Goal: Task Accomplishment & Management: Use online tool/utility

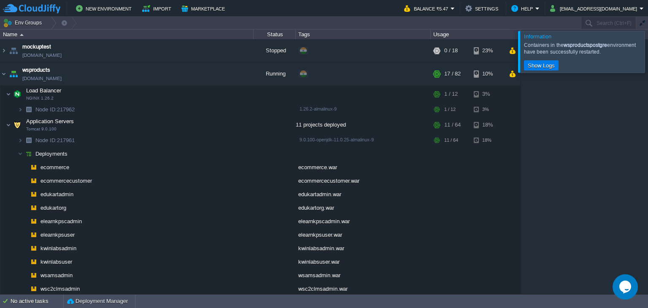
scroll to position [106, 0]
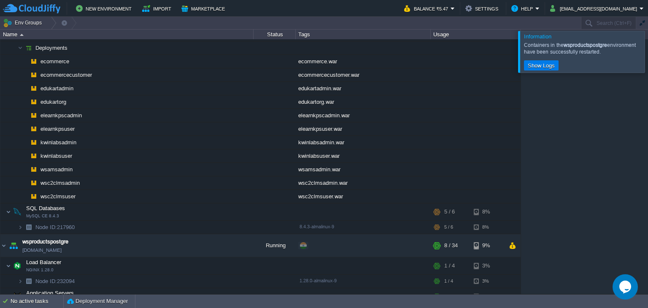
click at [647, 48] on div at bounding box center [658, 51] width 0 height 41
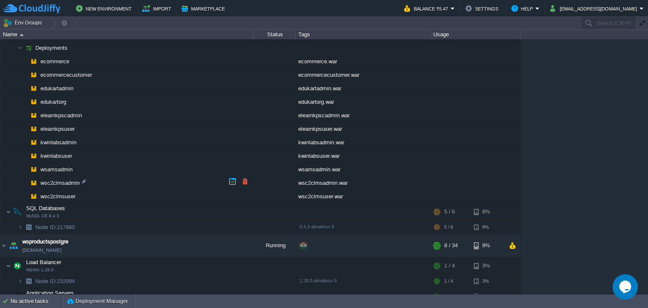
scroll to position [172, 0]
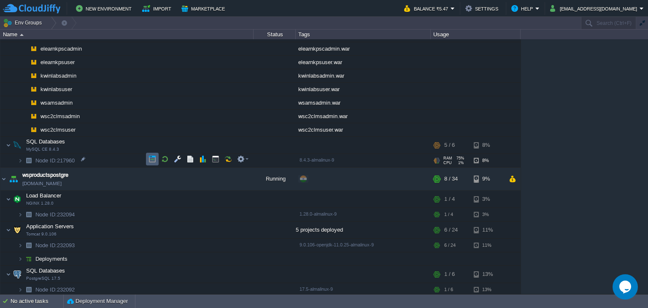
click at [150, 158] on button "button" at bounding box center [152, 159] width 8 height 8
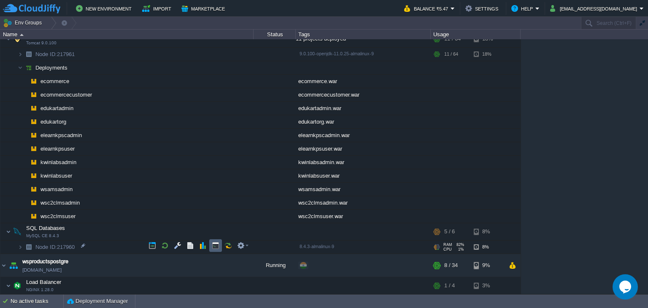
scroll to position [4, 0]
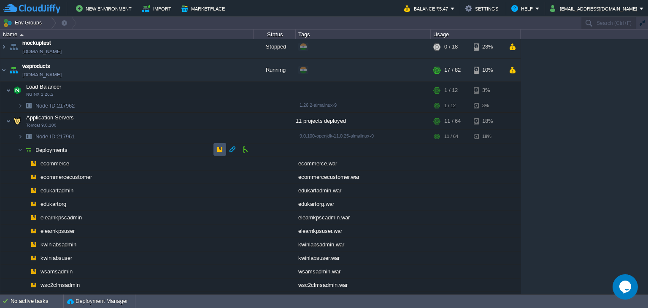
click at [219, 147] on button "button" at bounding box center [220, 149] width 8 height 8
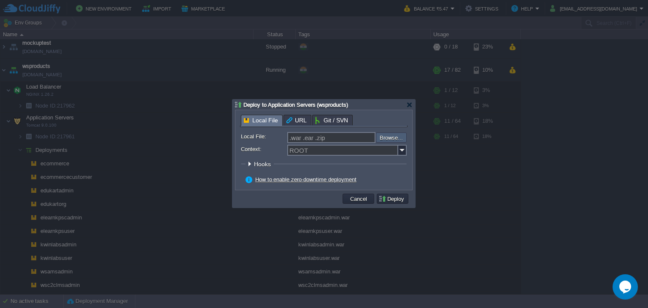
click at [386, 138] on input "file" at bounding box center [353, 137] width 107 height 10
type input "C:\fakepath\wsc2clmsadmin.war"
type input "wsc2clmsadmin.war"
click at [402, 149] on img at bounding box center [402, 150] width 8 height 11
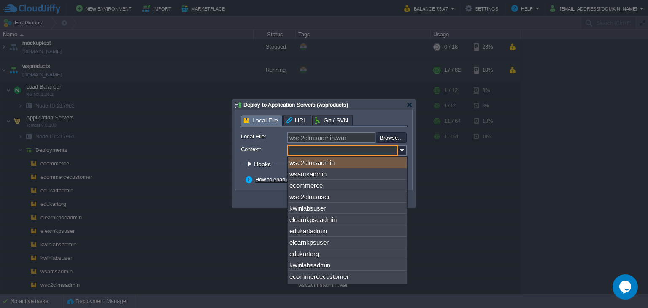
click at [359, 164] on div "wsc2clmsadmin" at bounding box center [347, 162] width 118 height 11
type input "wsc2clmsadmin"
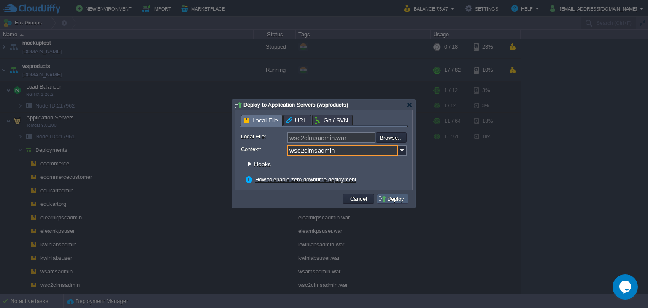
click at [397, 198] on button "Deploy" at bounding box center [392, 199] width 28 height 8
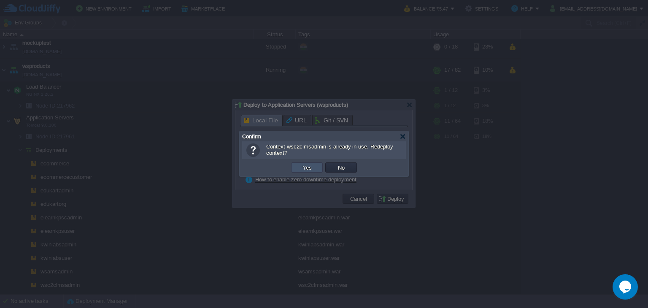
click at [306, 166] on button "Yes" at bounding box center [307, 168] width 14 height 8
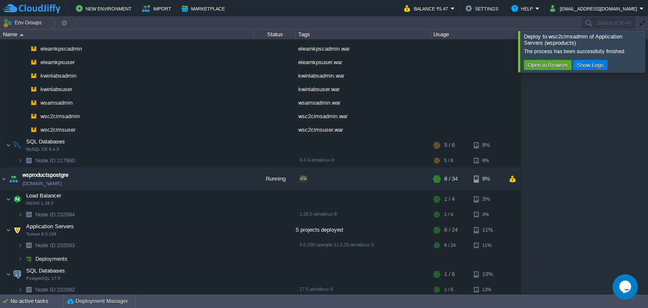
scroll to position [0, 0]
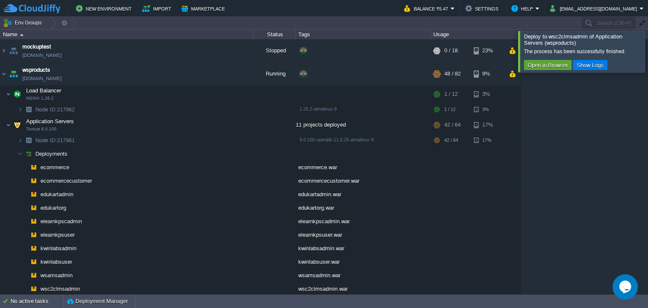
click at [647, 52] on div at bounding box center [658, 51] width 0 height 41
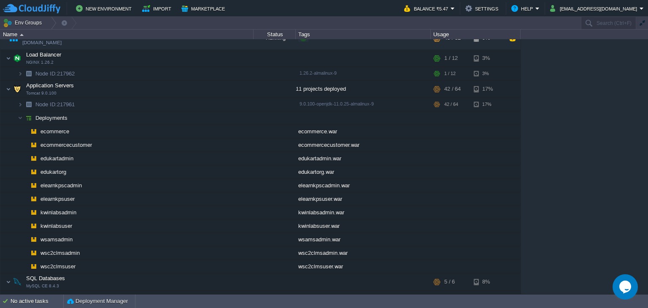
scroll to position [38, 0]
click at [220, 116] on button "button" at bounding box center [220, 116] width 8 height 8
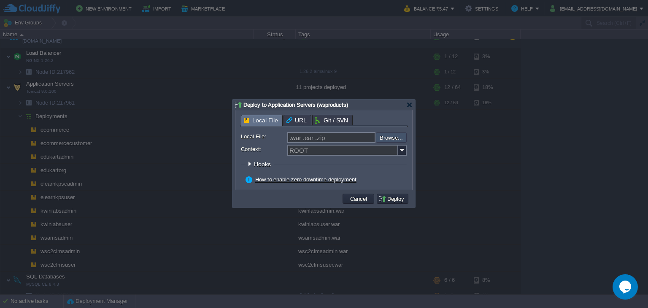
click at [379, 139] on input "file" at bounding box center [353, 137] width 107 height 10
type input "C:\fakepath\wsc2clmsuser.war"
type input "wsc2clmsuser.war"
click at [402, 152] on img at bounding box center [402, 150] width 8 height 11
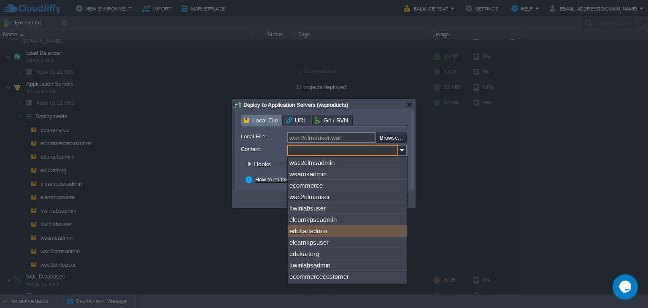
scroll to position [0, 0]
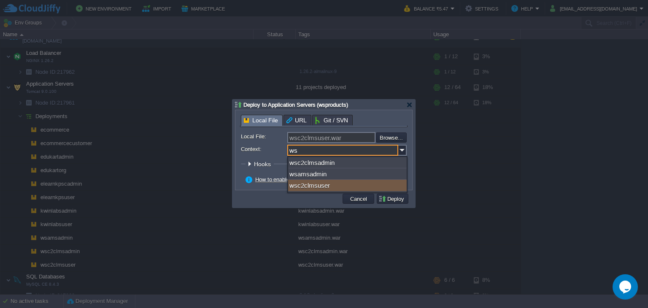
click at [338, 186] on div "wsc2clmsuser" at bounding box center [347, 185] width 118 height 11
type input "wsc2clmsuser"
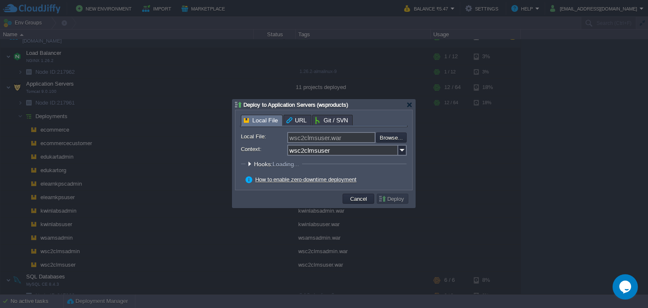
click at [395, 199] on button "Deploy" at bounding box center [392, 199] width 28 height 8
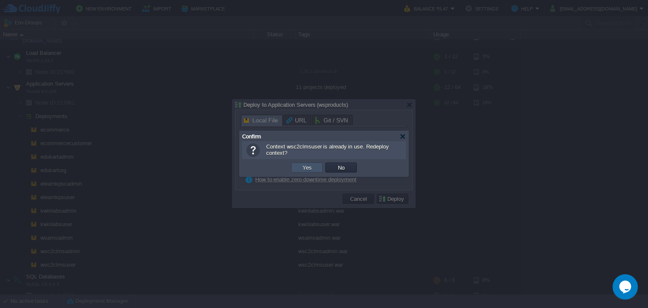
click at [305, 166] on button "Yes" at bounding box center [307, 168] width 14 height 8
